Goal: Feedback & Contribution: Leave review/rating

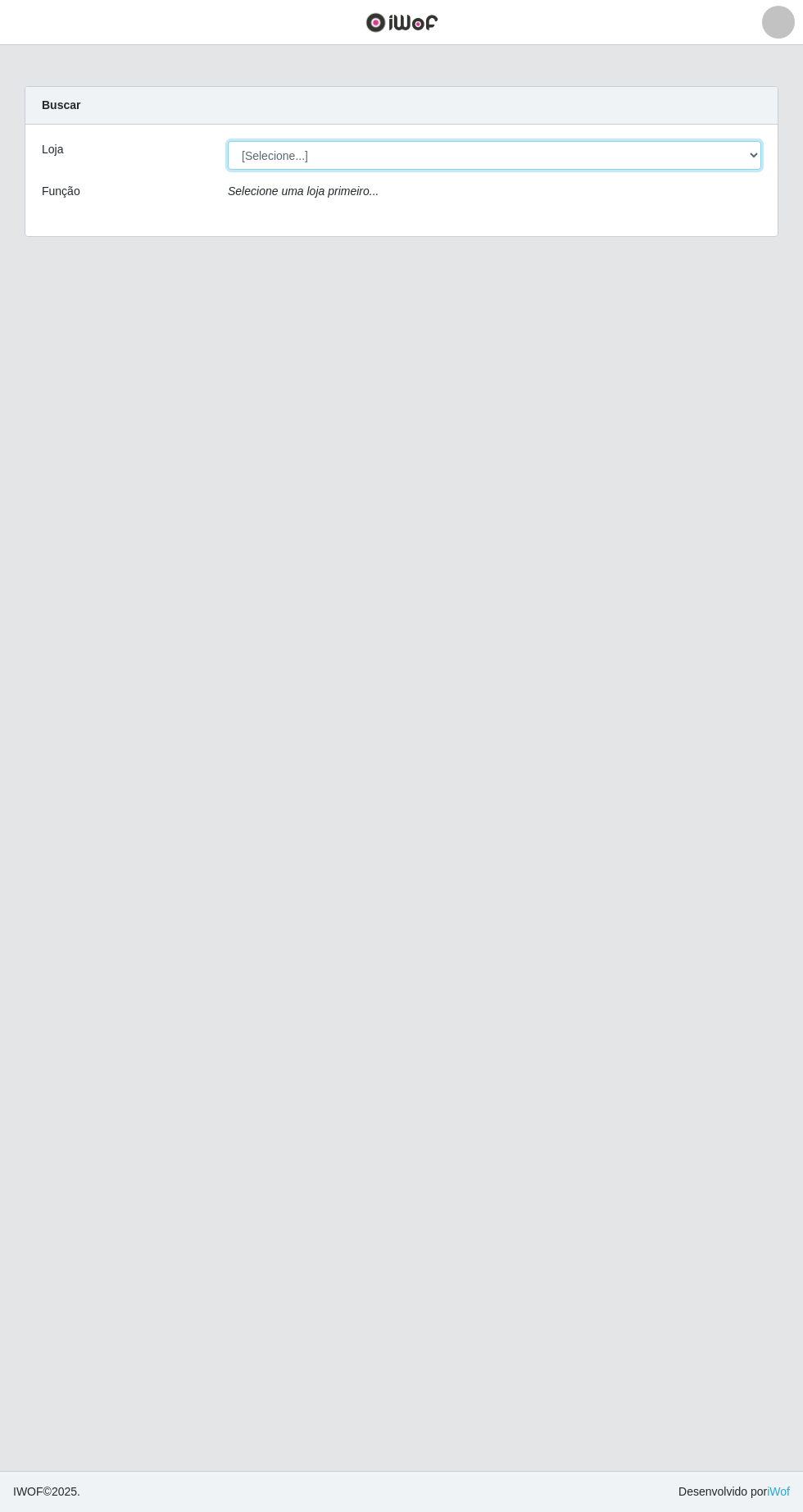
click at [390, 154] on select "[Selecione...] Extrabom - Loja 05 [GEOGRAPHIC_DATA]" at bounding box center [494, 155] width 533 height 29
select select "494"
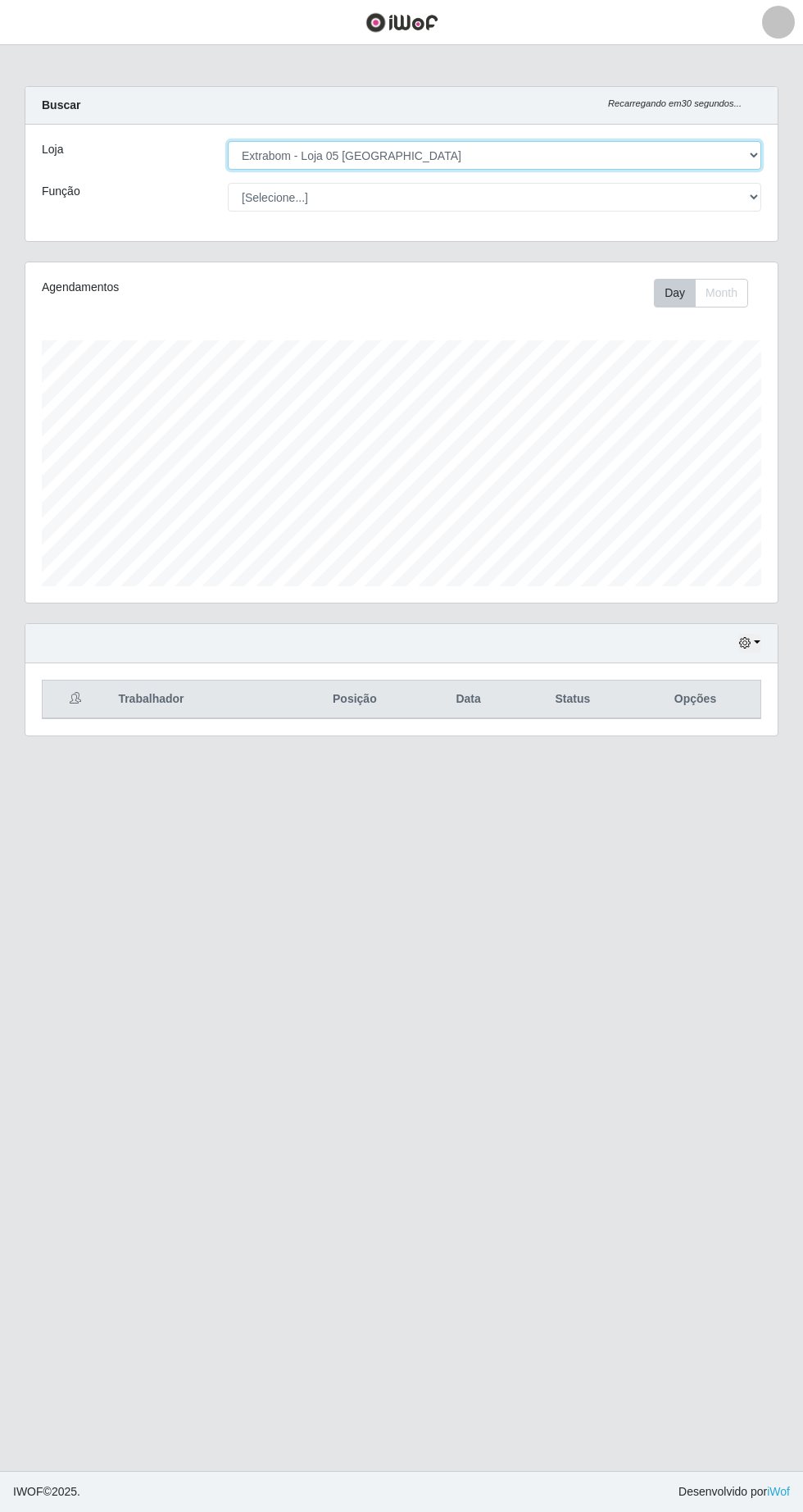
scroll to position [340, 752]
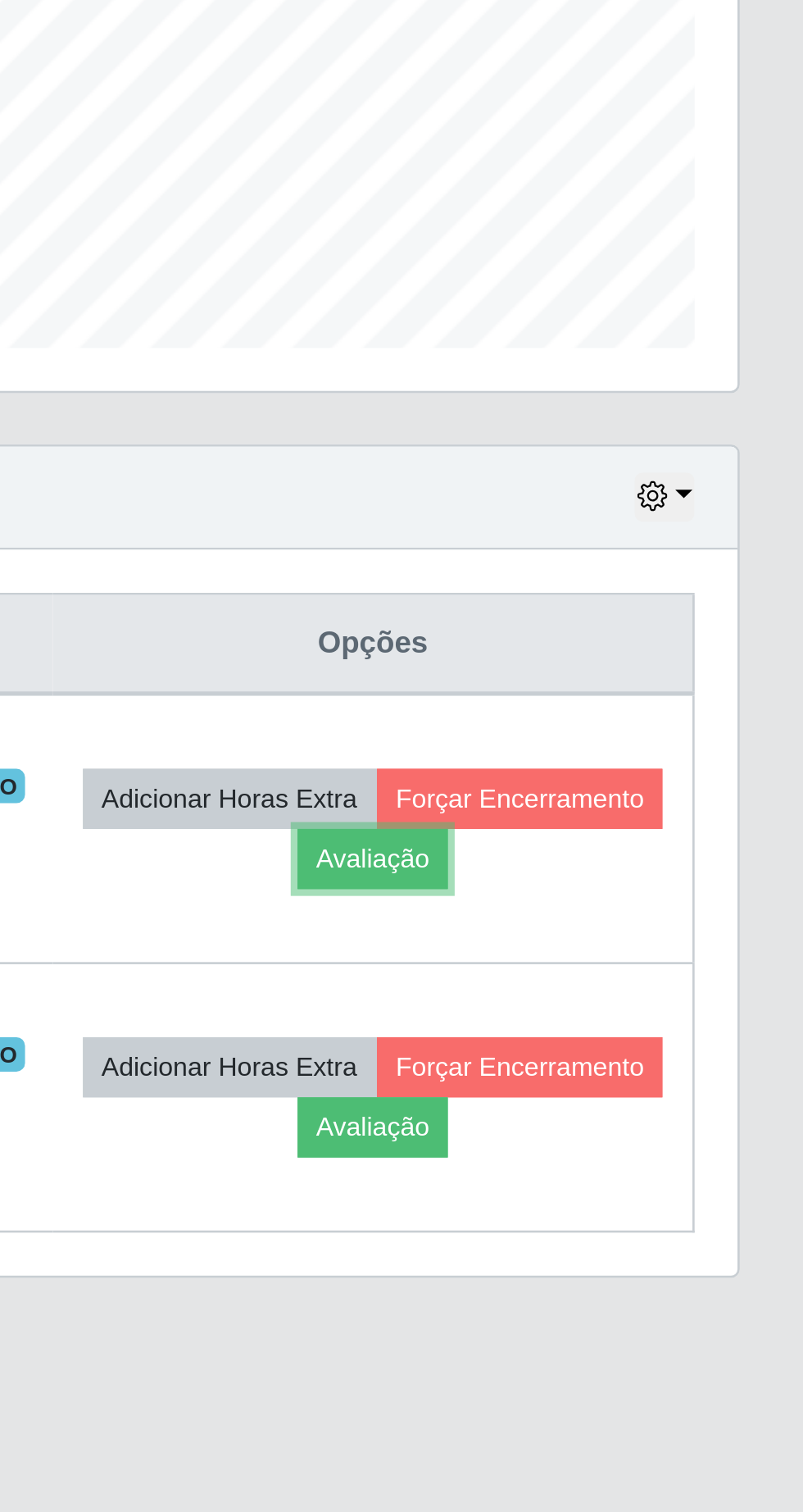
click at [668, 786] on button "Avaliação" at bounding box center [638, 781] width 58 height 23
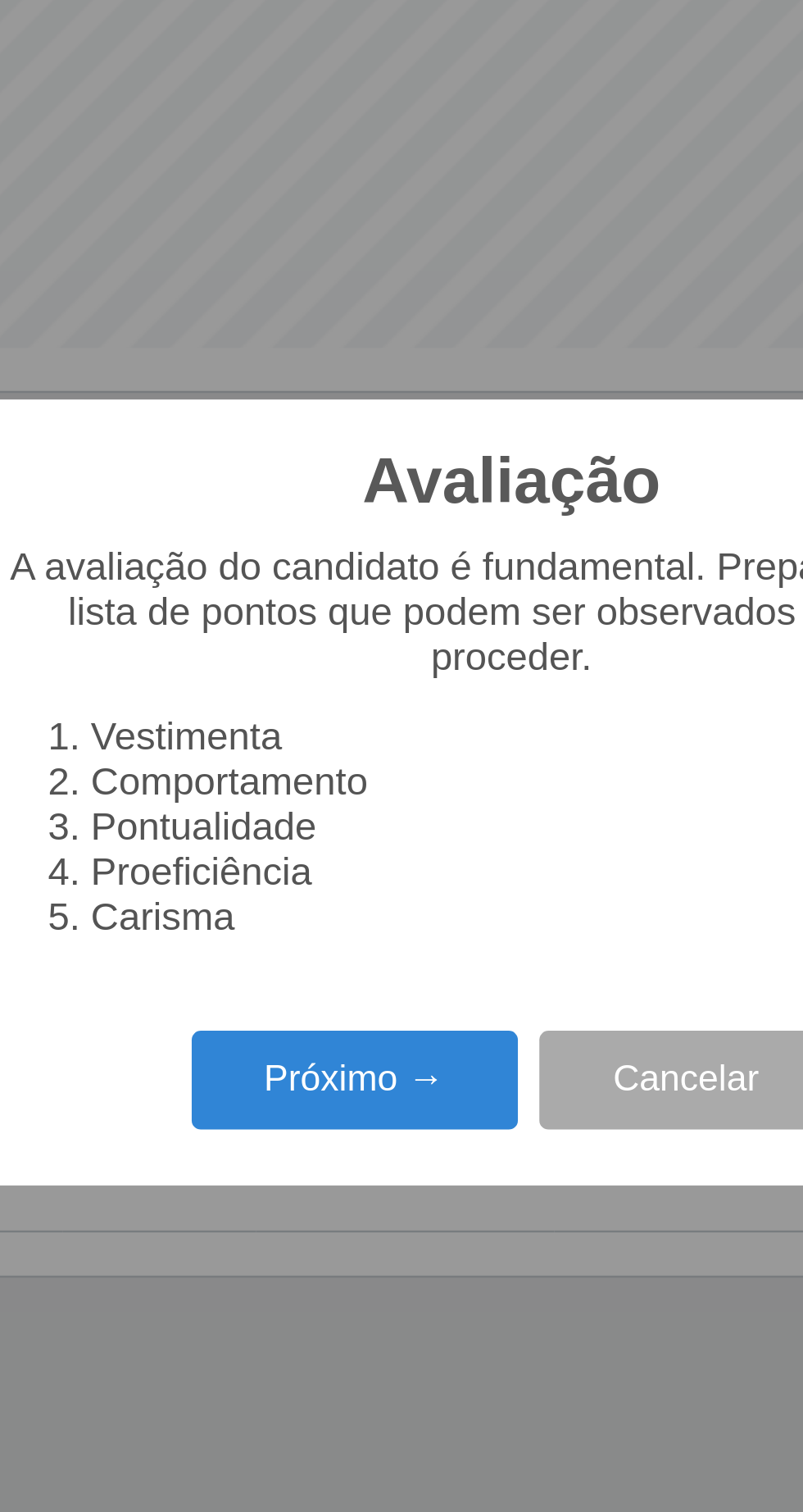
click at [344, 863] on button "Próximo →" at bounding box center [341, 866] width 124 height 39
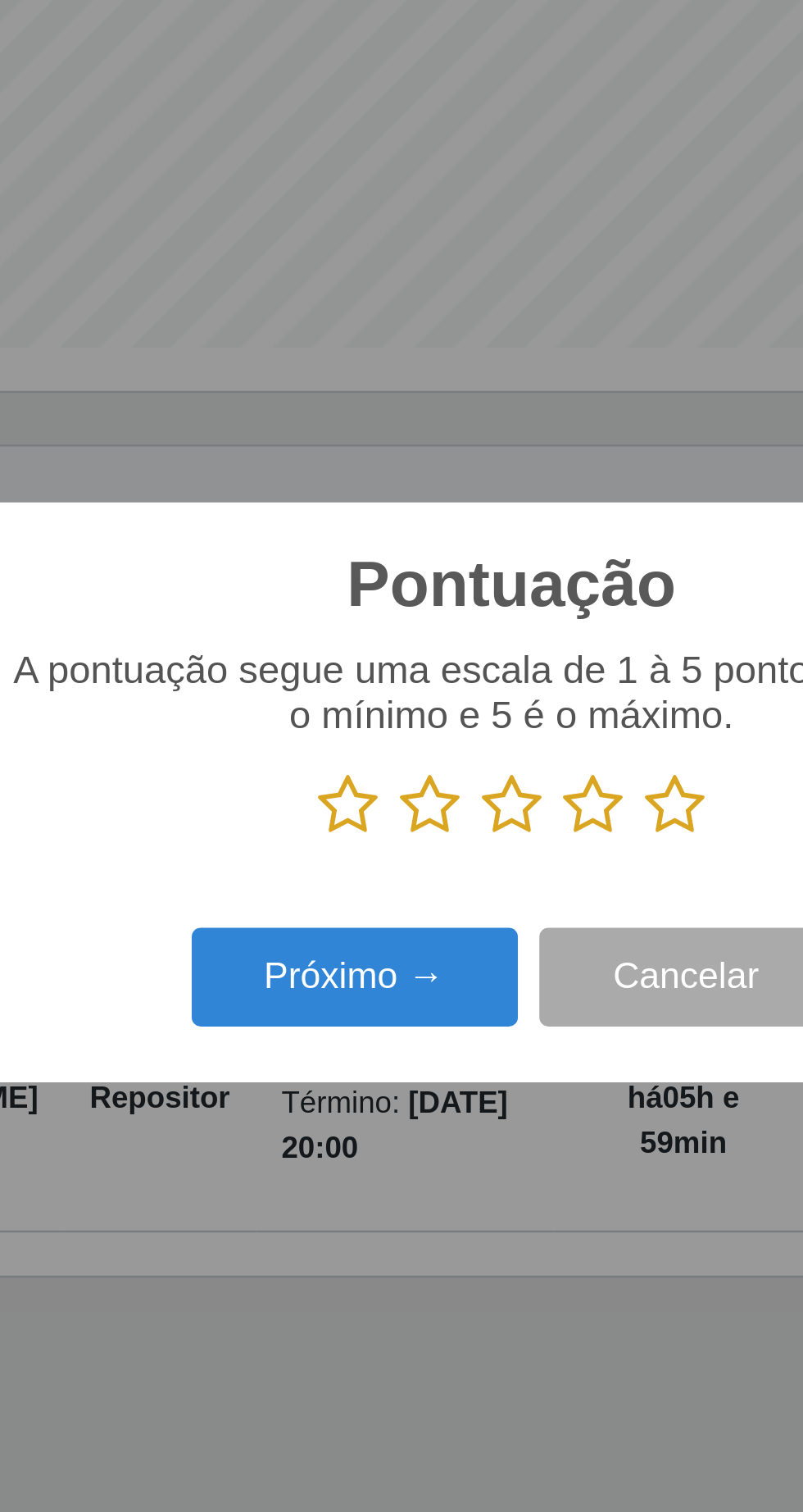
click at [465, 765] on icon at bounding box center [463, 760] width 23 height 25
click at [452, 773] on input "radio" at bounding box center [452, 773] width 0 height 0
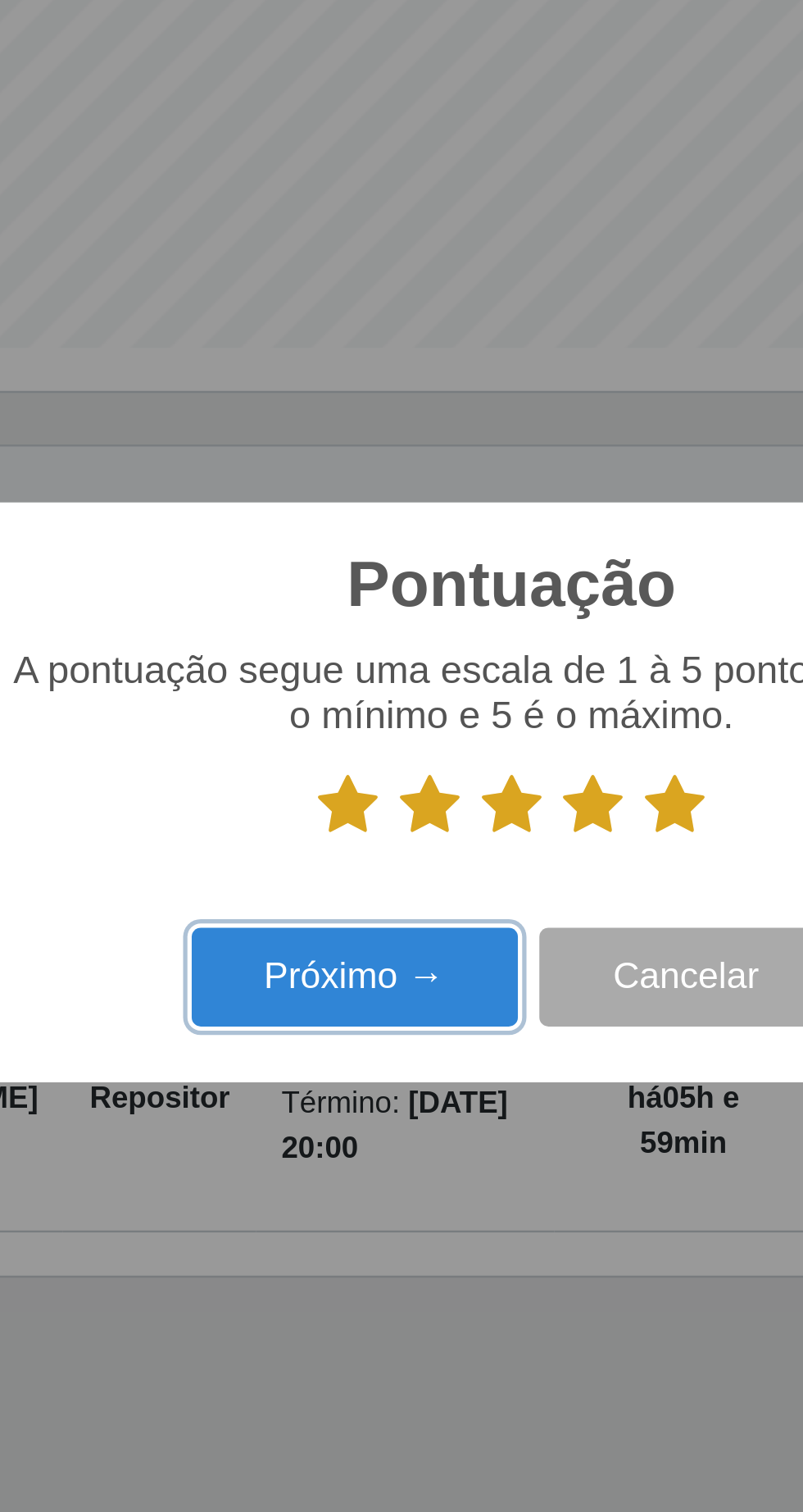
click at [360, 839] on button "Próximo →" at bounding box center [341, 827] width 124 height 39
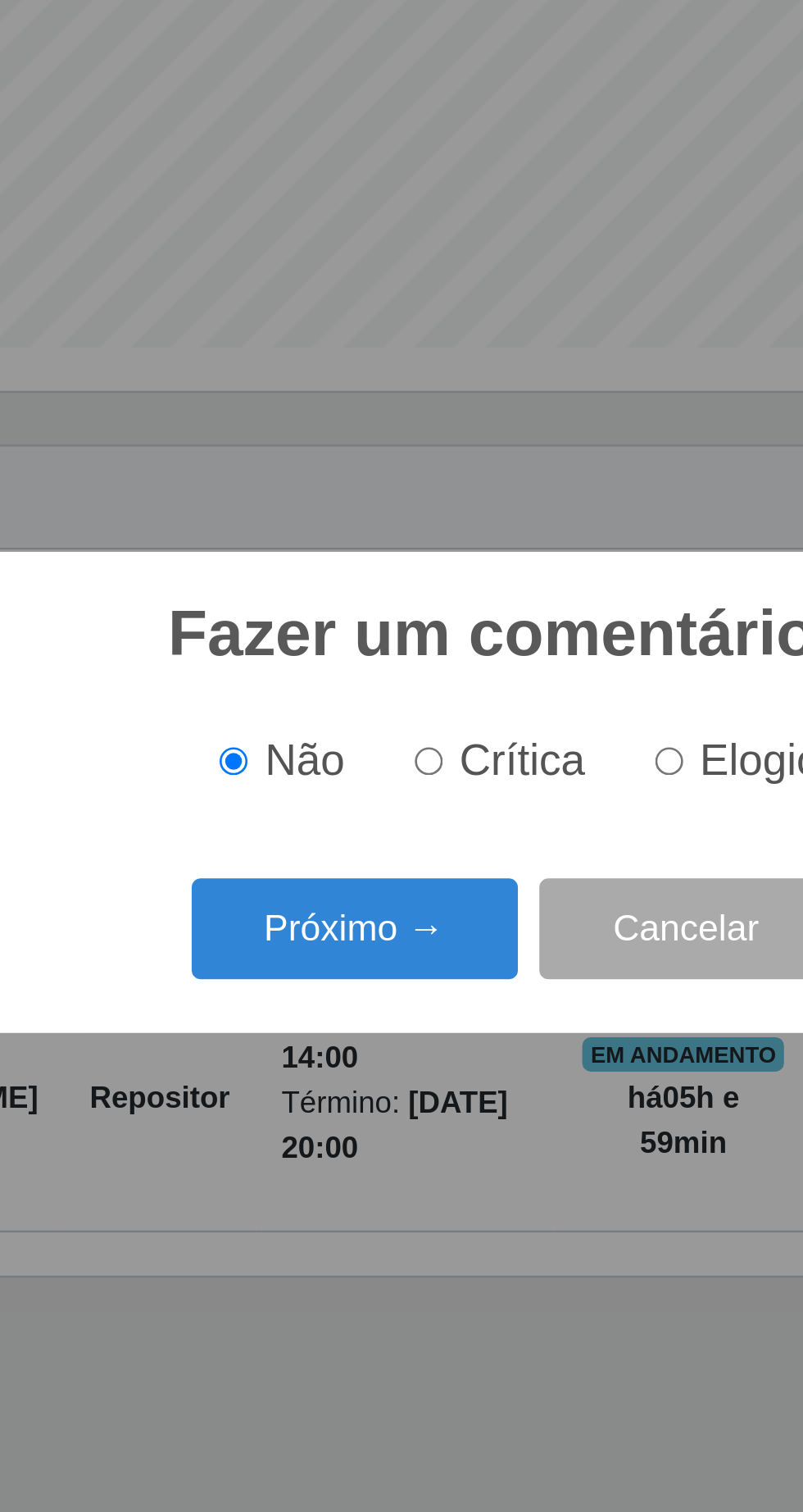
click at [467, 748] on input "Elogio" at bounding box center [462, 744] width 11 height 11
radio input "true"
click at [367, 810] on button "Próximo →" at bounding box center [341, 808] width 124 height 39
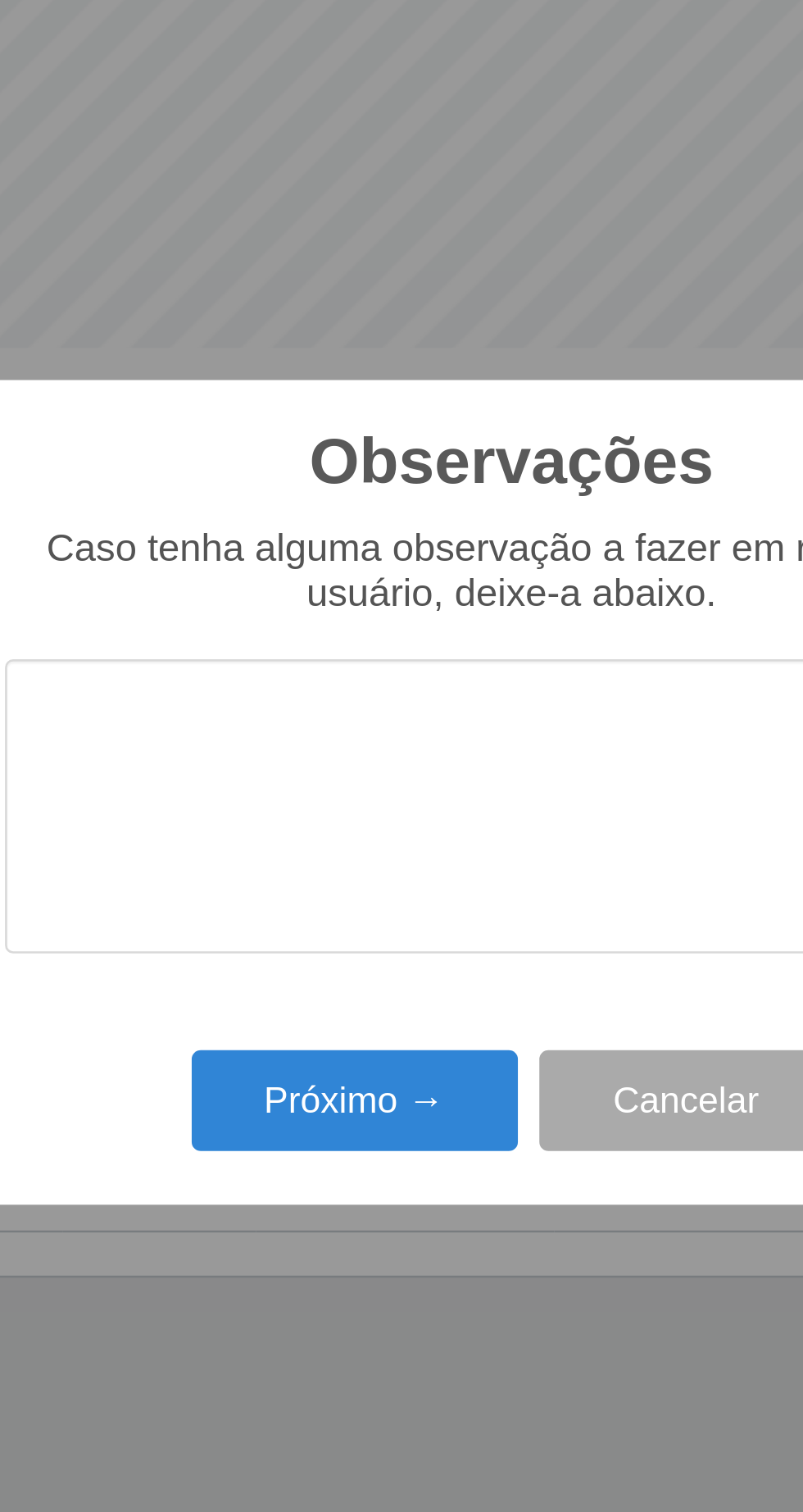
type textarea "A"
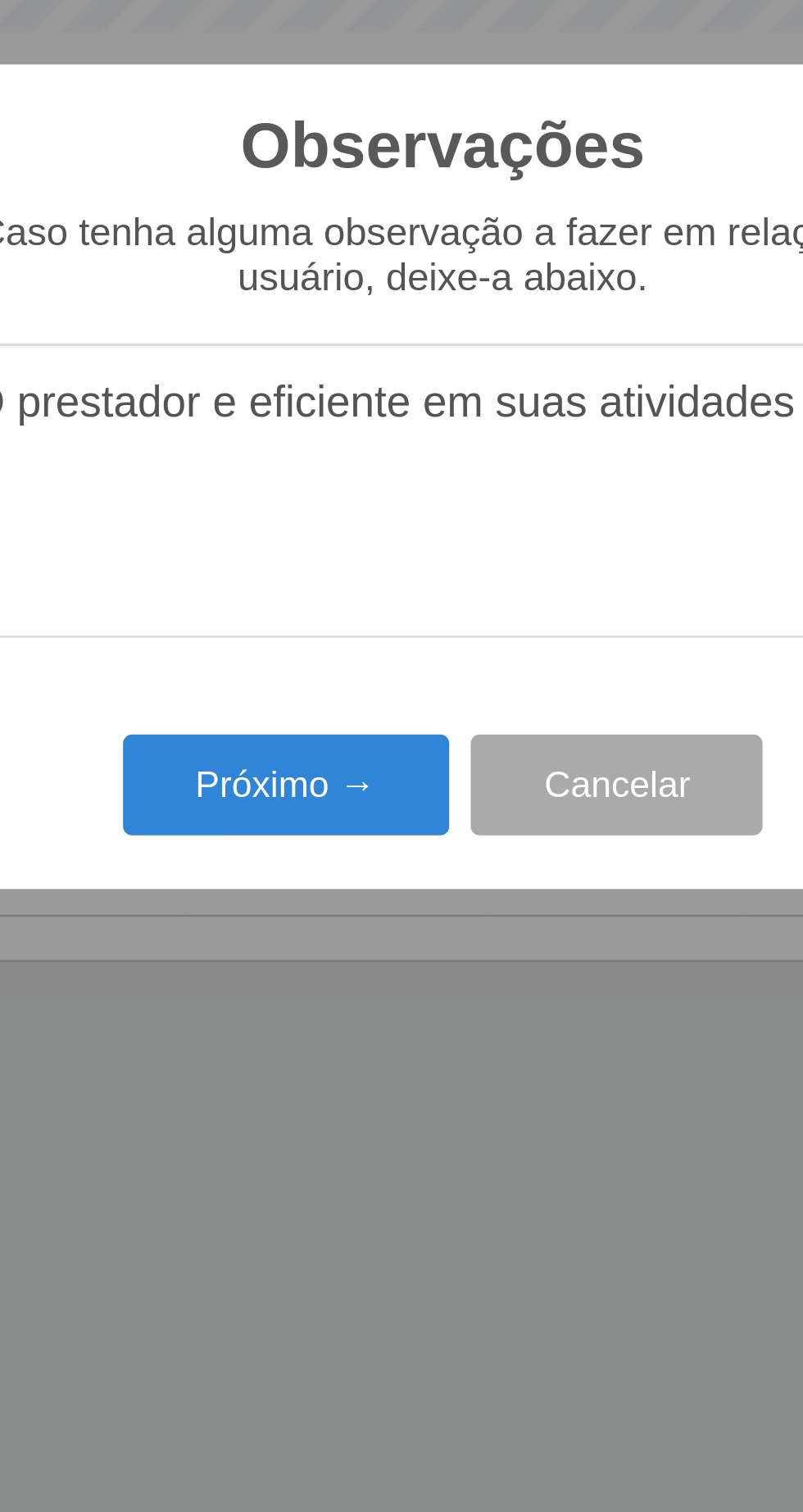
type textarea "O prestador e eficiente em suas atividades"
click at [340, 884] on button "Próximo →" at bounding box center [341, 873] width 124 height 39
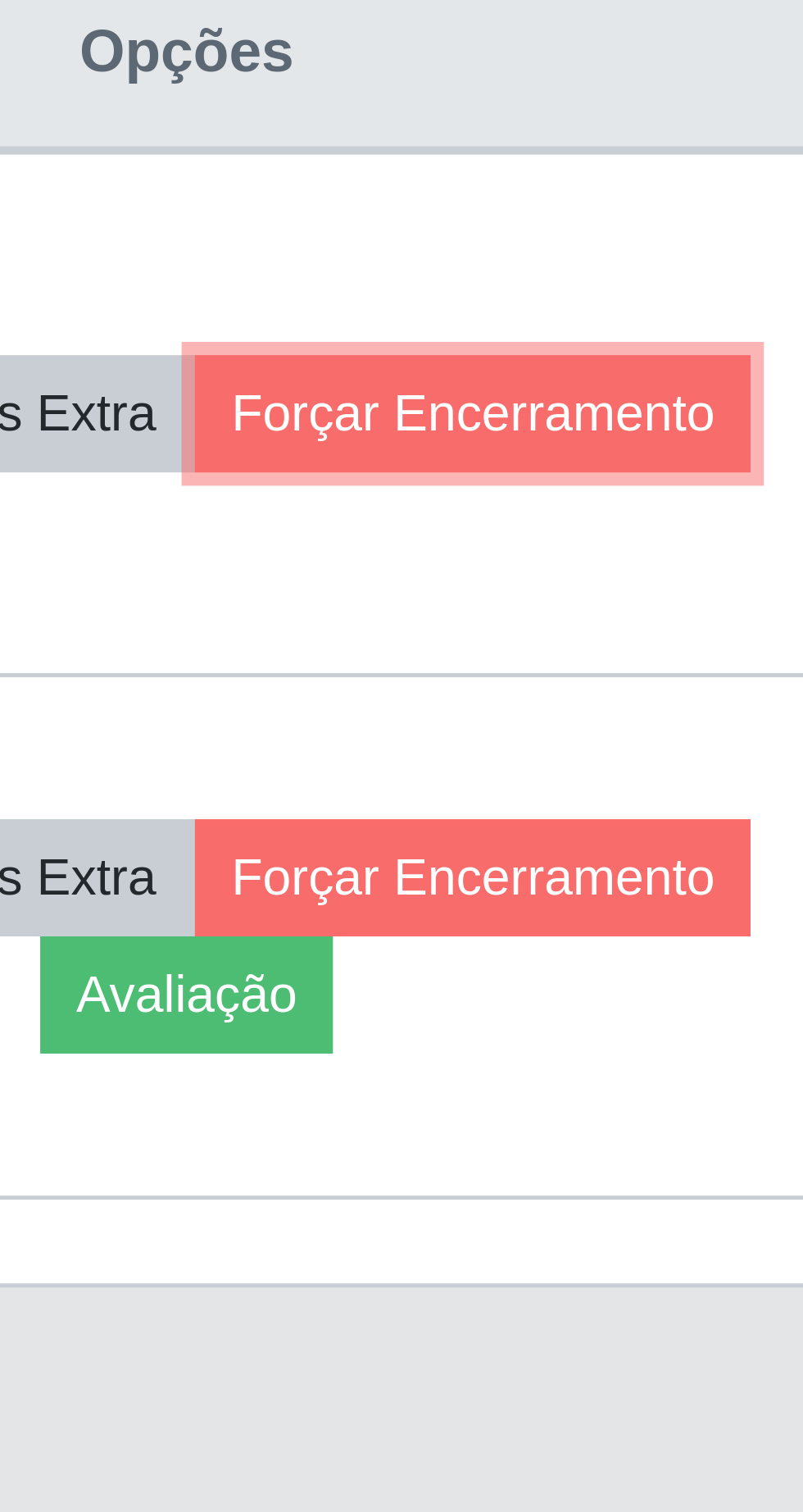
click at [696, 781] on button "Forçar Encerramento" at bounding box center [694, 769] width 110 height 23
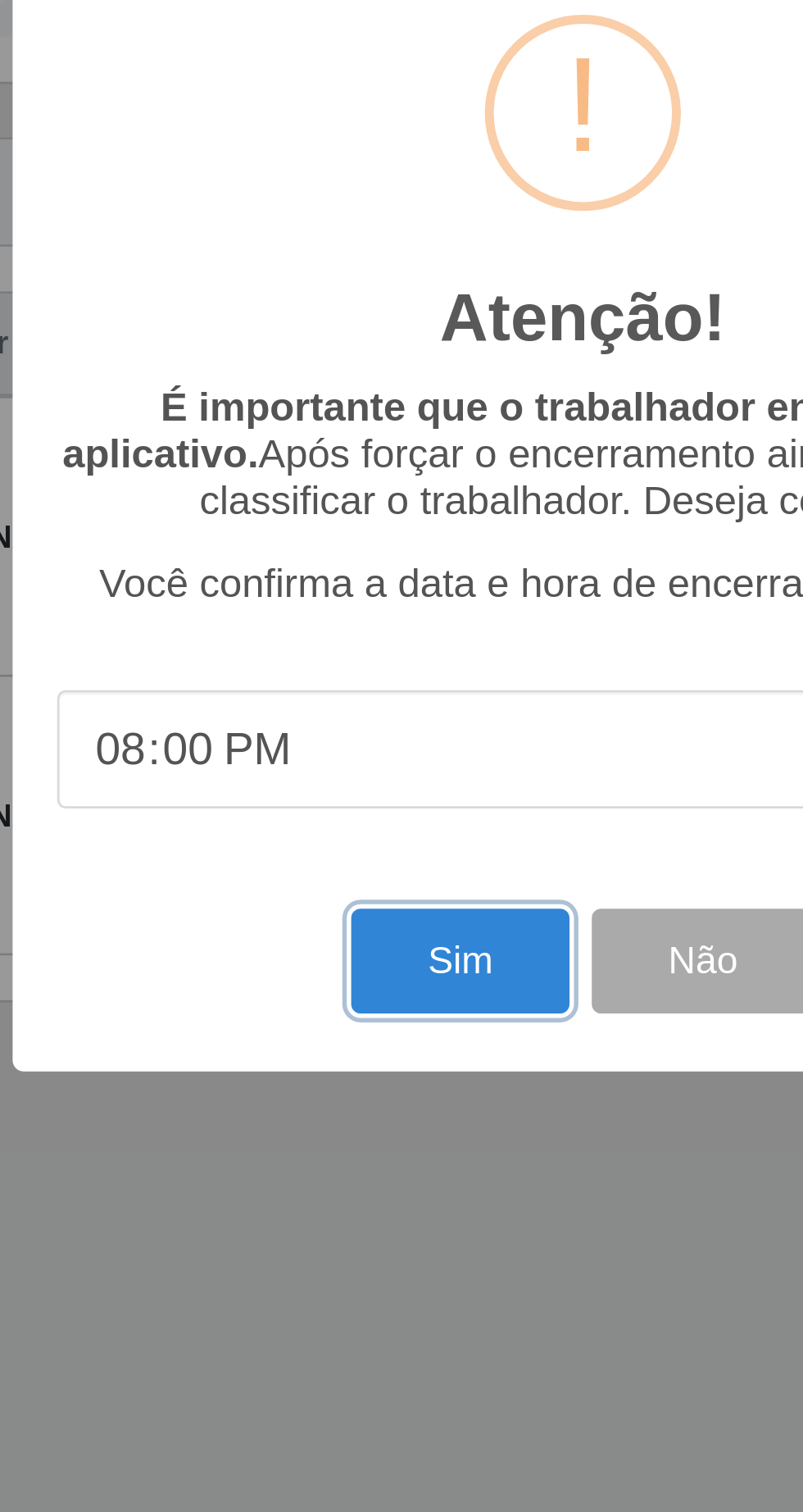
click at [339, 923] on button "Sim" at bounding box center [356, 926] width 79 height 39
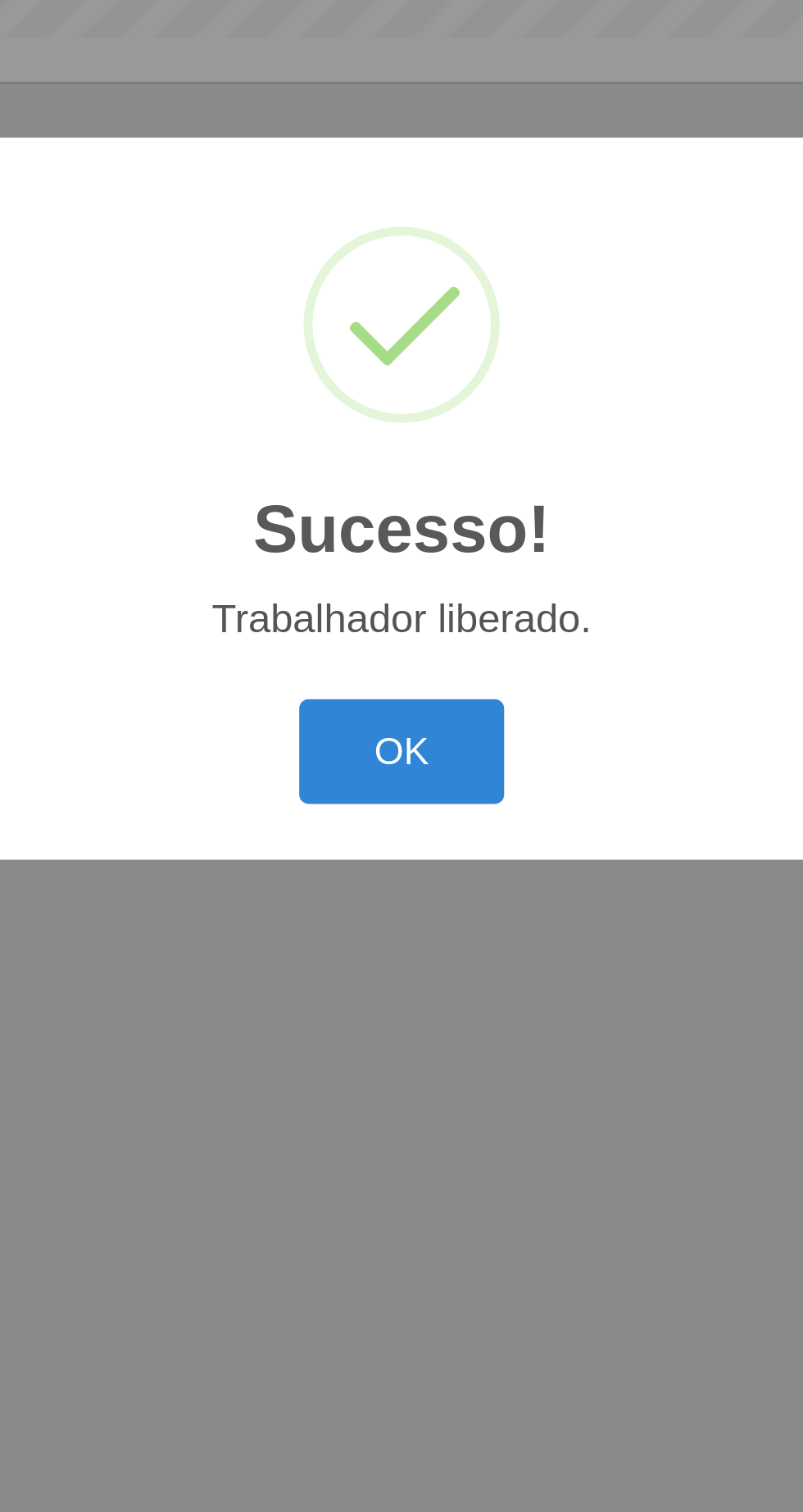
click at [413, 852] on button "OK" at bounding box center [402, 850] width 76 height 39
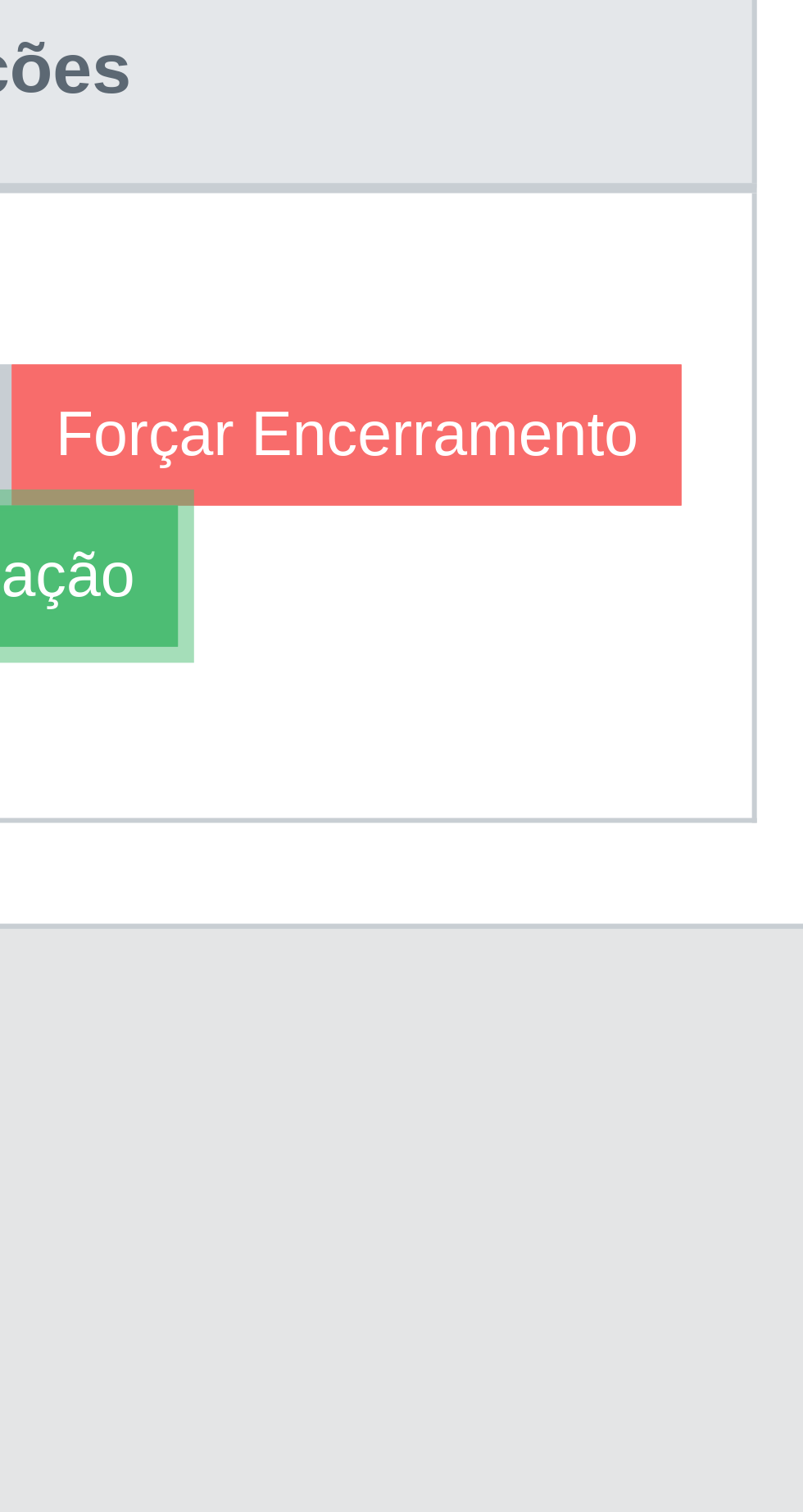
click at [668, 784] on button "Avaliação" at bounding box center [638, 781] width 58 height 23
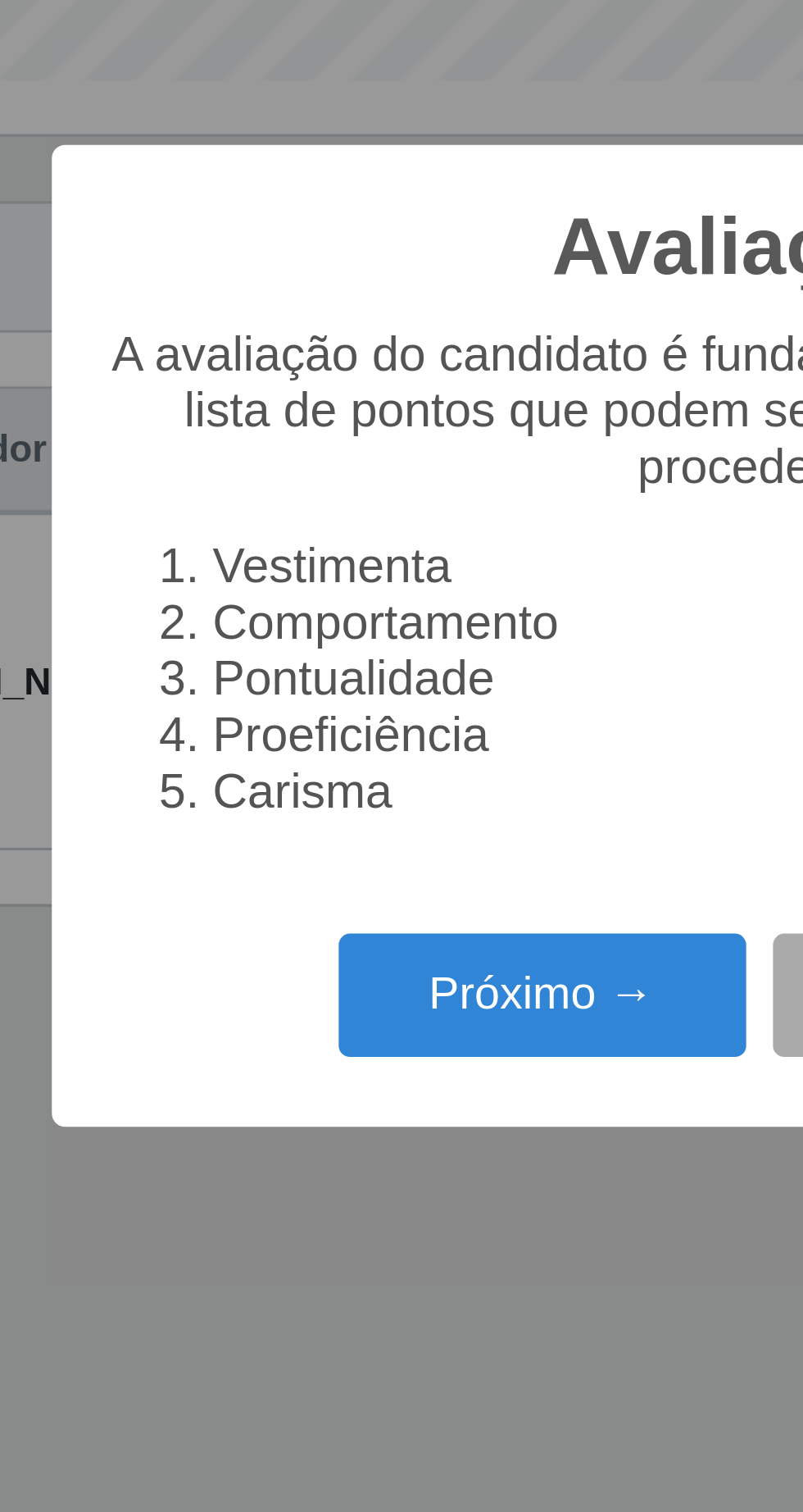
click at [349, 861] on button "Próximo →" at bounding box center [341, 866] width 124 height 39
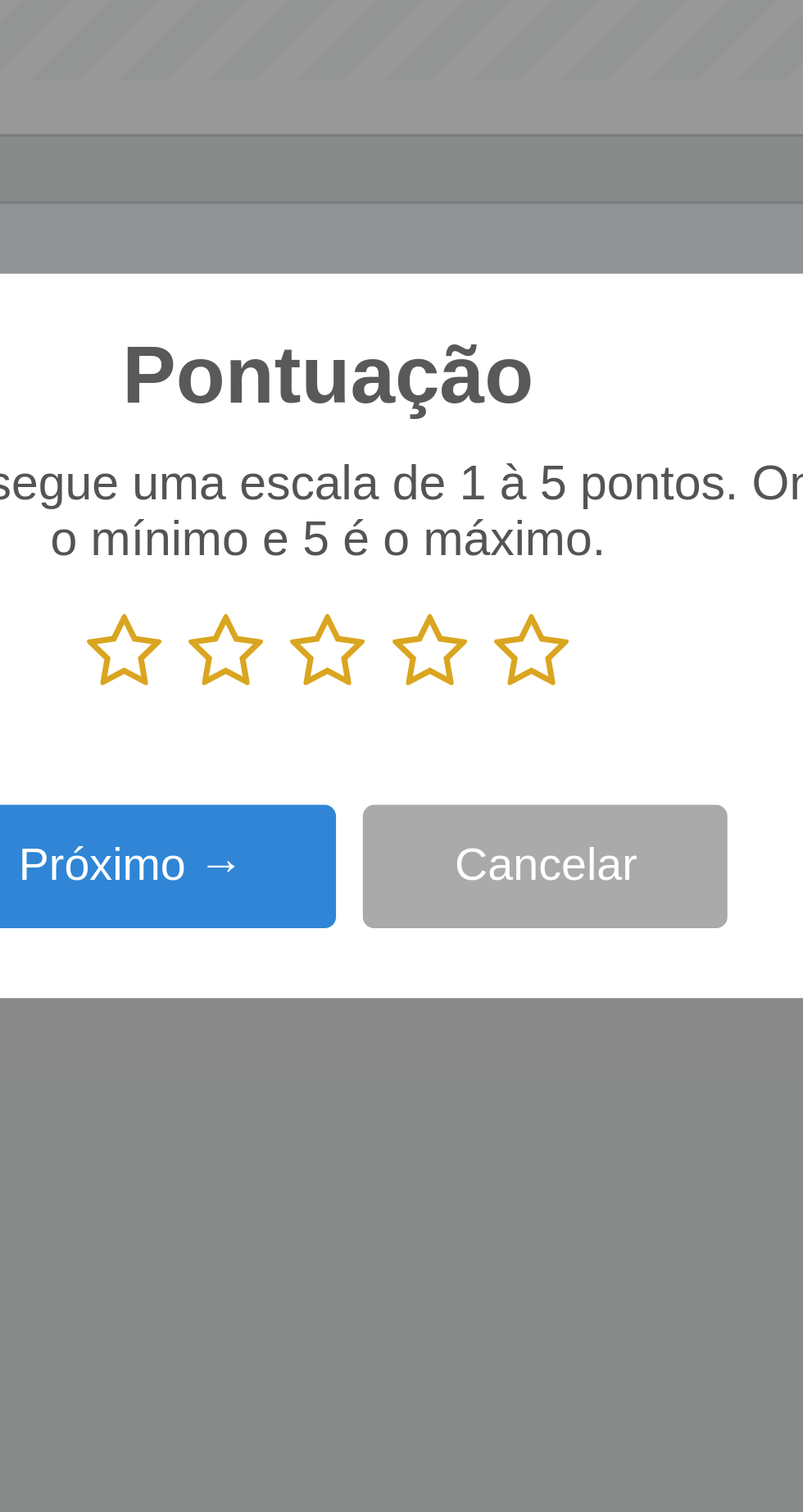
click at [469, 764] on icon at bounding box center [463, 760] width 23 height 25
click at [452, 773] on input "radio" at bounding box center [452, 773] width 0 height 0
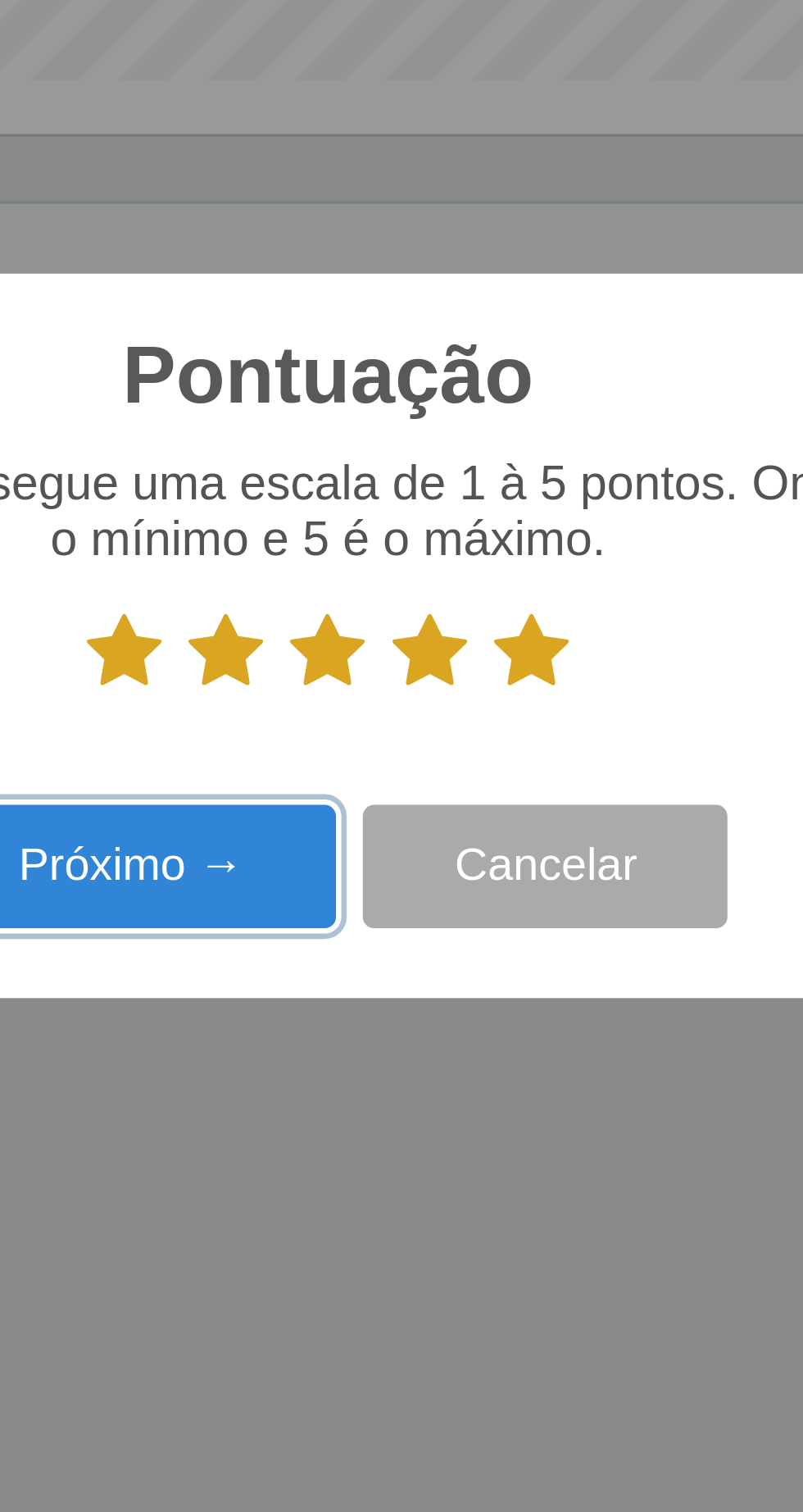
click at [368, 827] on button "Próximo →" at bounding box center [341, 827] width 124 height 39
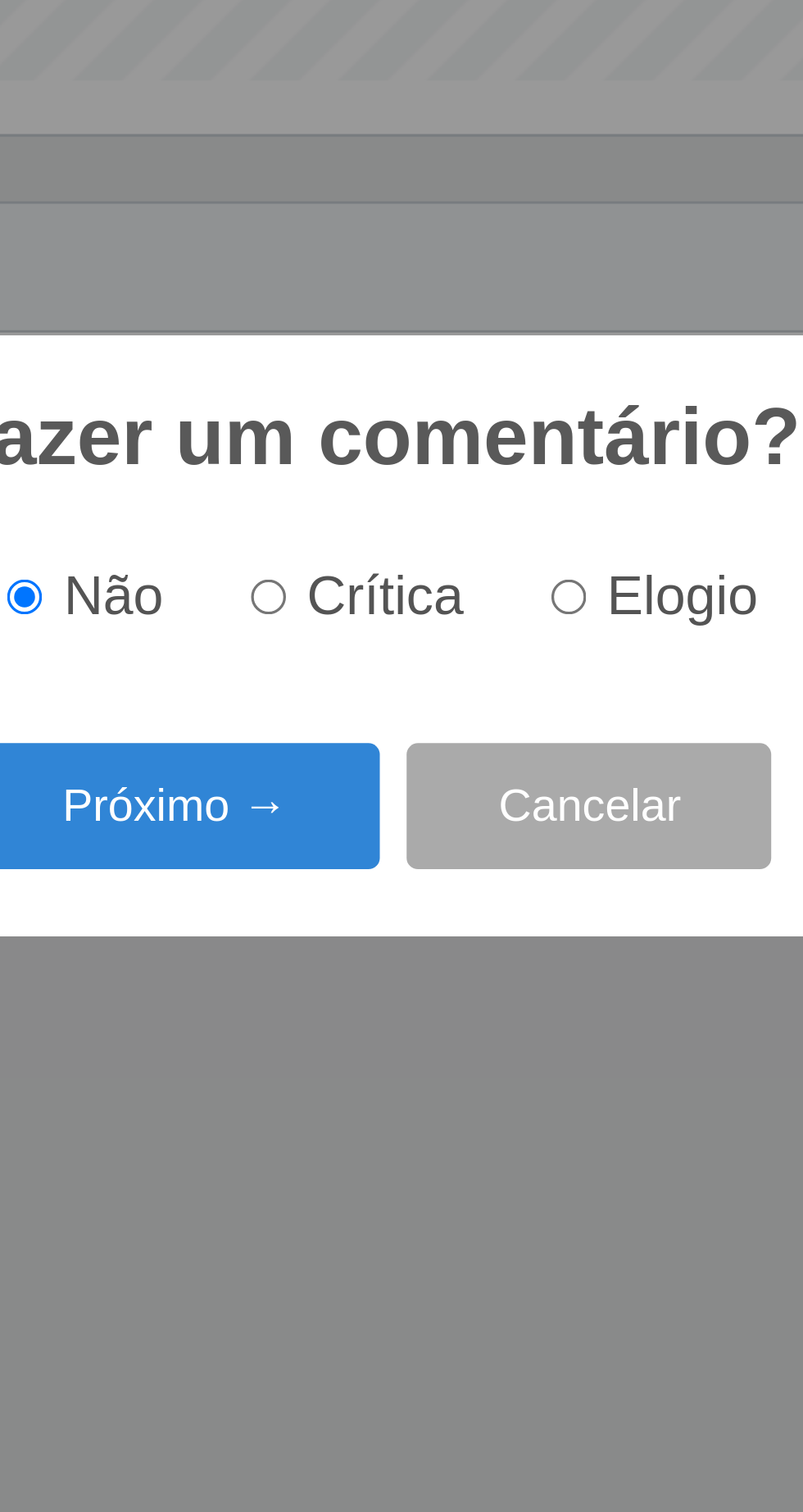
click at [465, 745] on input "Elogio" at bounding box center [462, 744] width 11 height 11
radio input "true"
click at [375, 809] on button "Próximo →" at bounding box center [341, 808] width 124 height 39
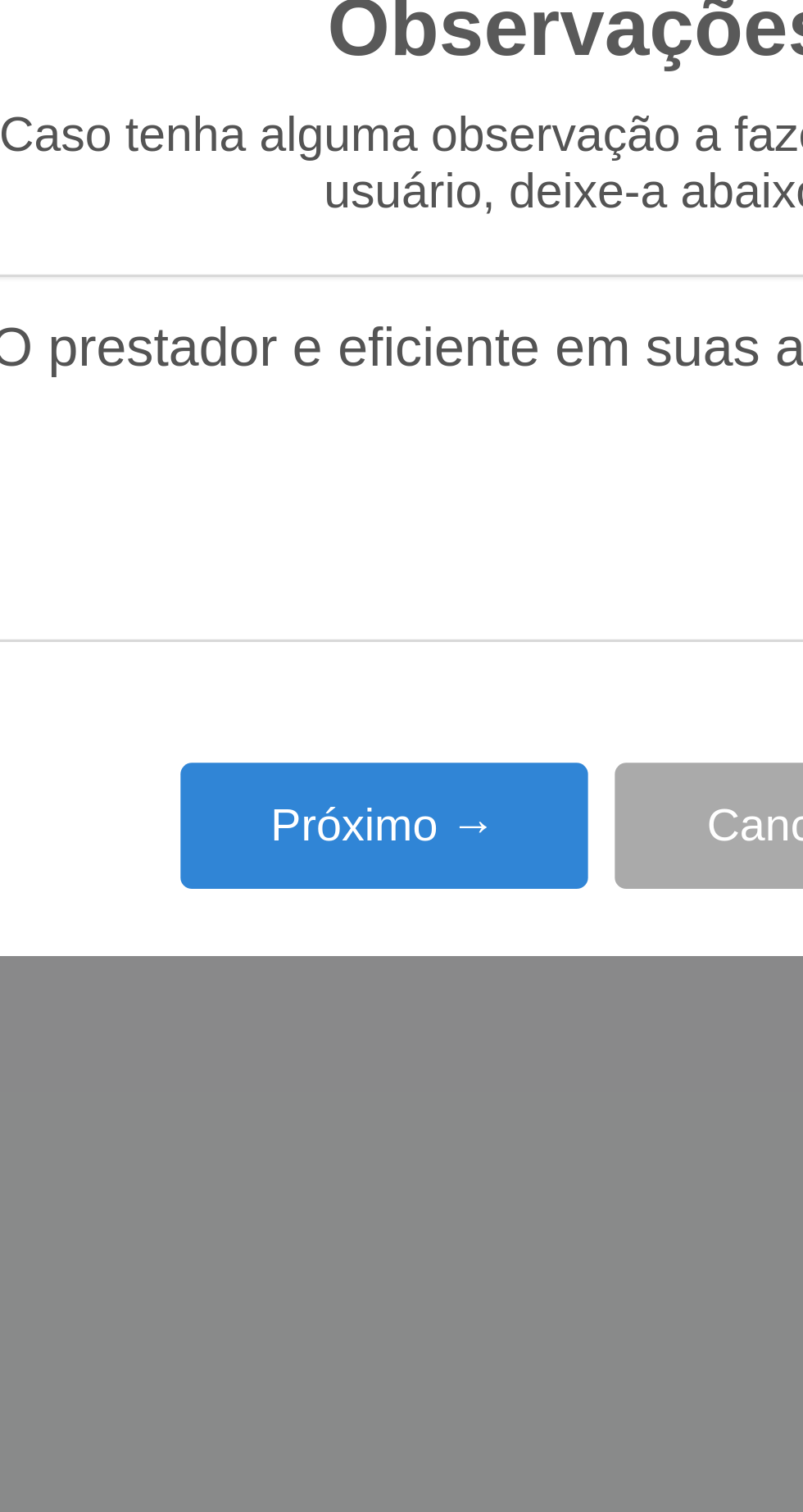
type textarea "O prestador e eficiente em suas atividades"
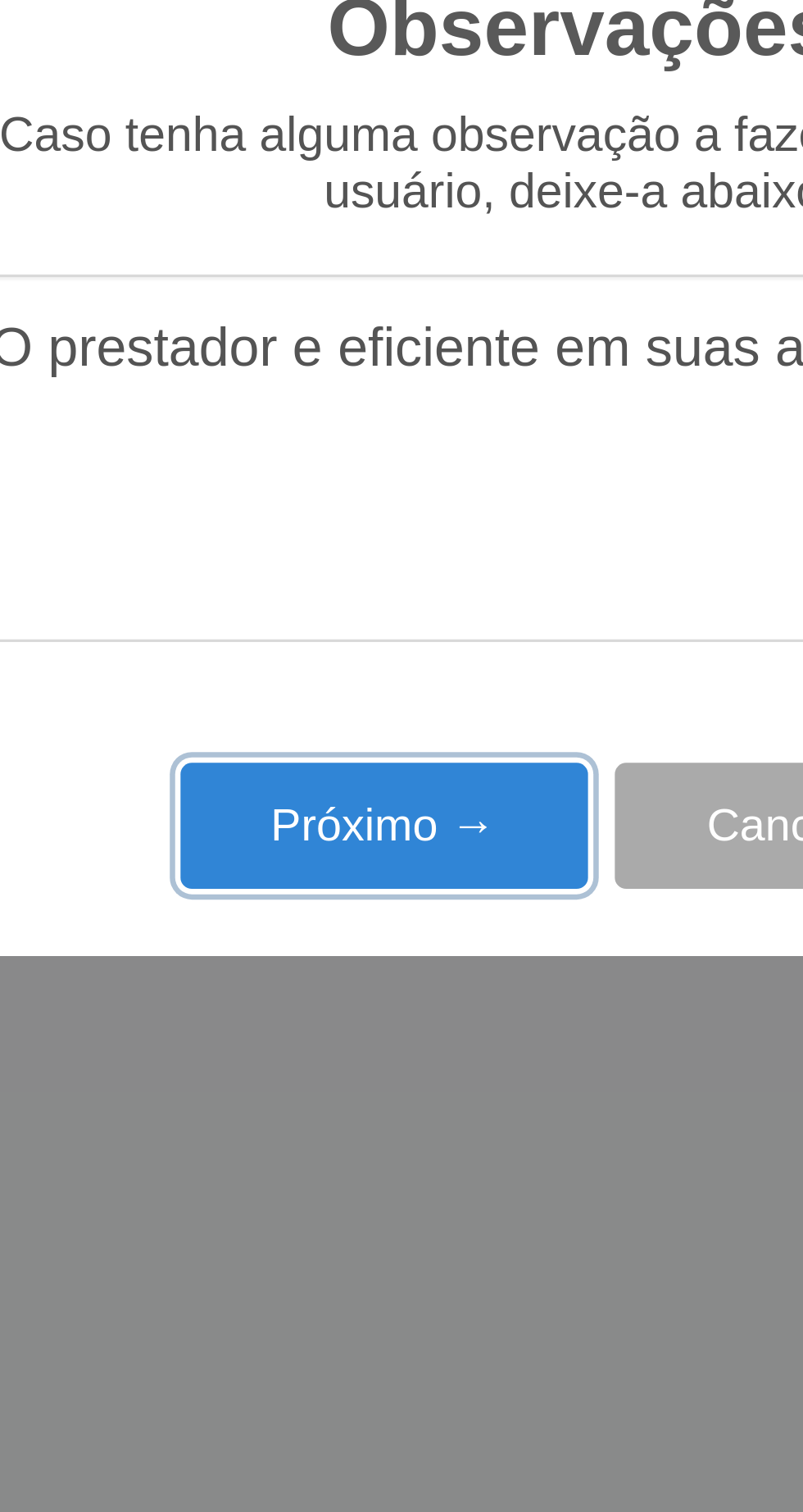
click at [344, 874] on button "Próximo →" at bounding box center [341, 873] width 124 height 39
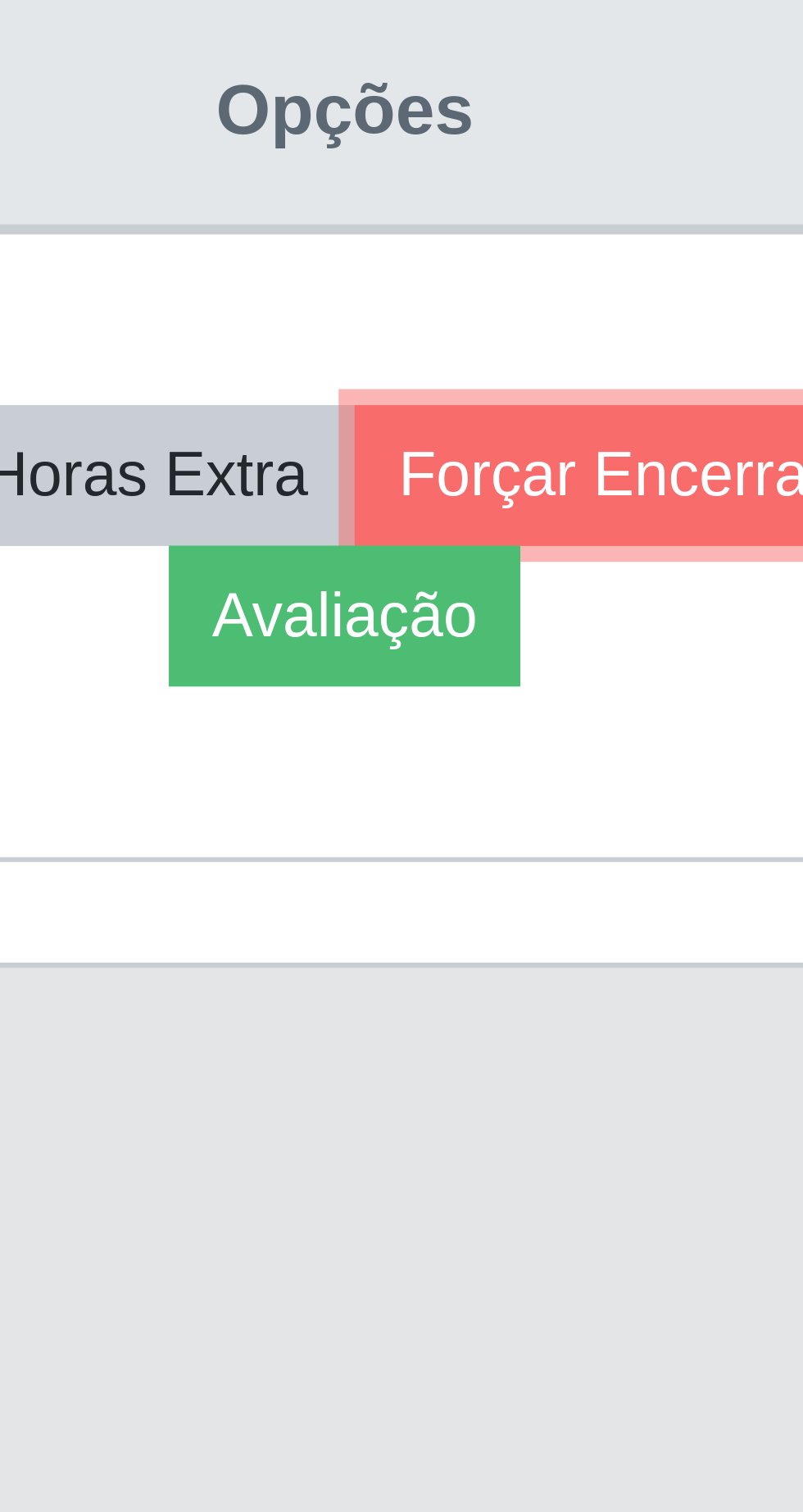
click at [640, 770] on button "Forçar Encerramento" at bounding box center [694, 758] width 110 height 23
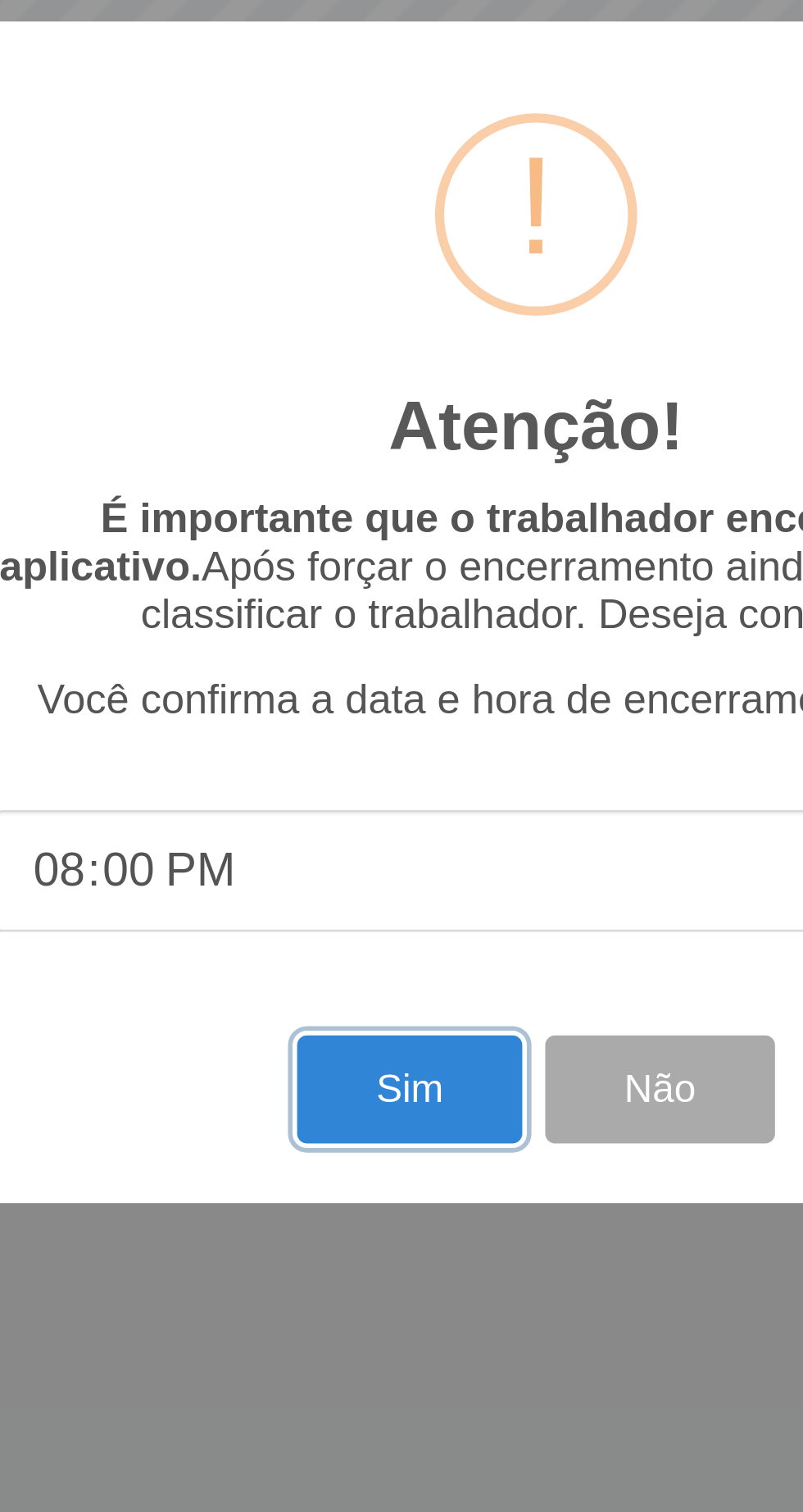
click at [348, 922] on button "Sim" at bounding box center [356, 926] width 79 height 39
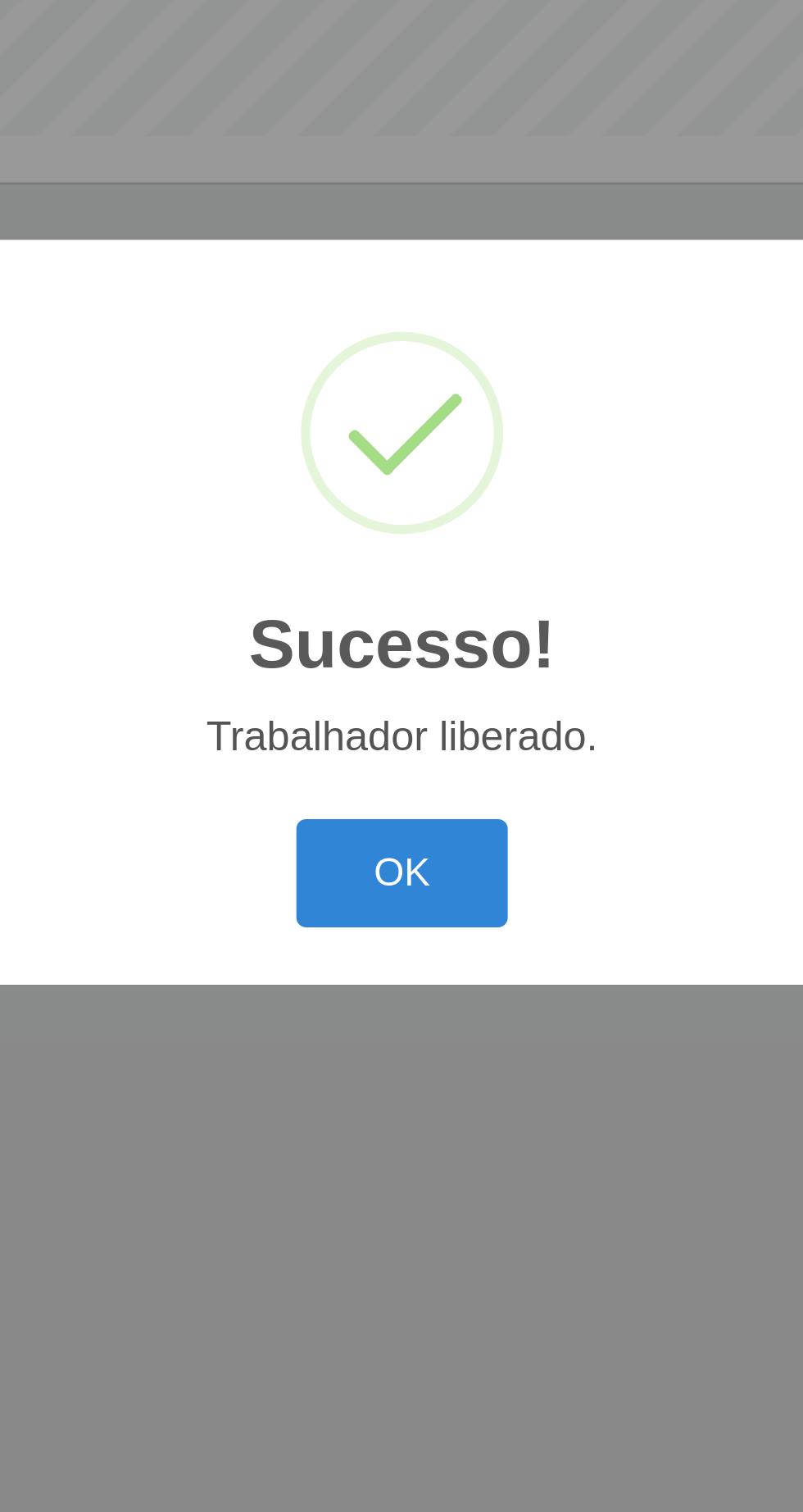
click at [413, 849] on button "OK" at bounding box center [402, 850] width 76 height 39
